Goal: Navigation & Orientation: Find specific page/section

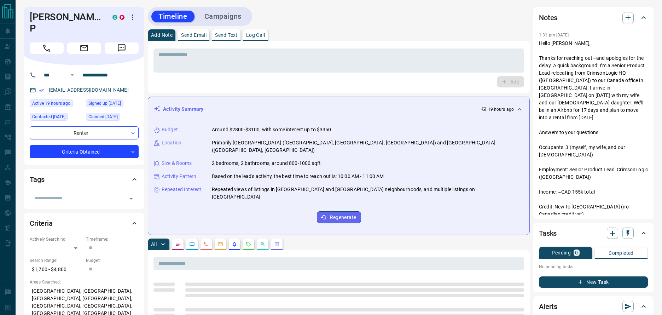
scroll to position [161, 0]
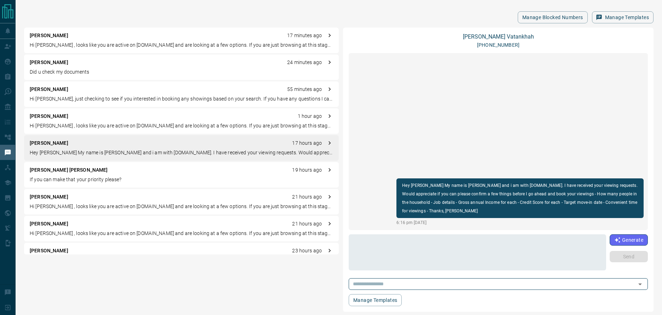
click at [71, 170] on p "Christian Jayson Cruz" at bounding box center [69, 169] width 78 height 7
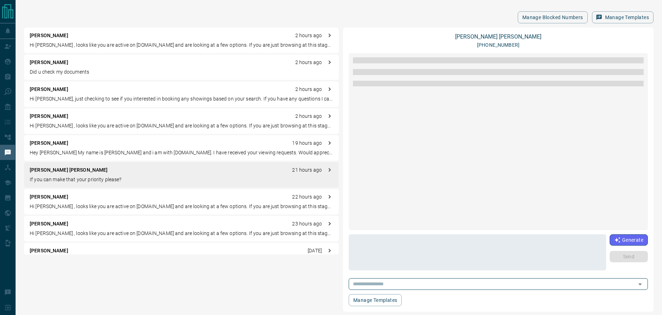
click at [67, 148] on div "Aida Vatankhah 19 hours ago Hey Aida My name is Harsh Dara and i am with Condos…" at bounding box center [181, 147] width 315 height 25
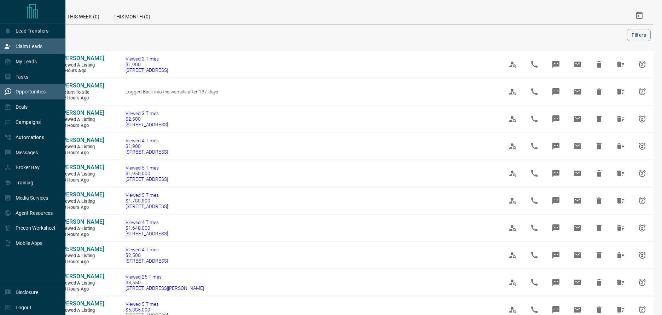
click at [34, 51] on div "Claim Leads" at bounding box center [23, 47] width 38 height 12
